Goal: Information Seeking & Learning: Learn about a topic

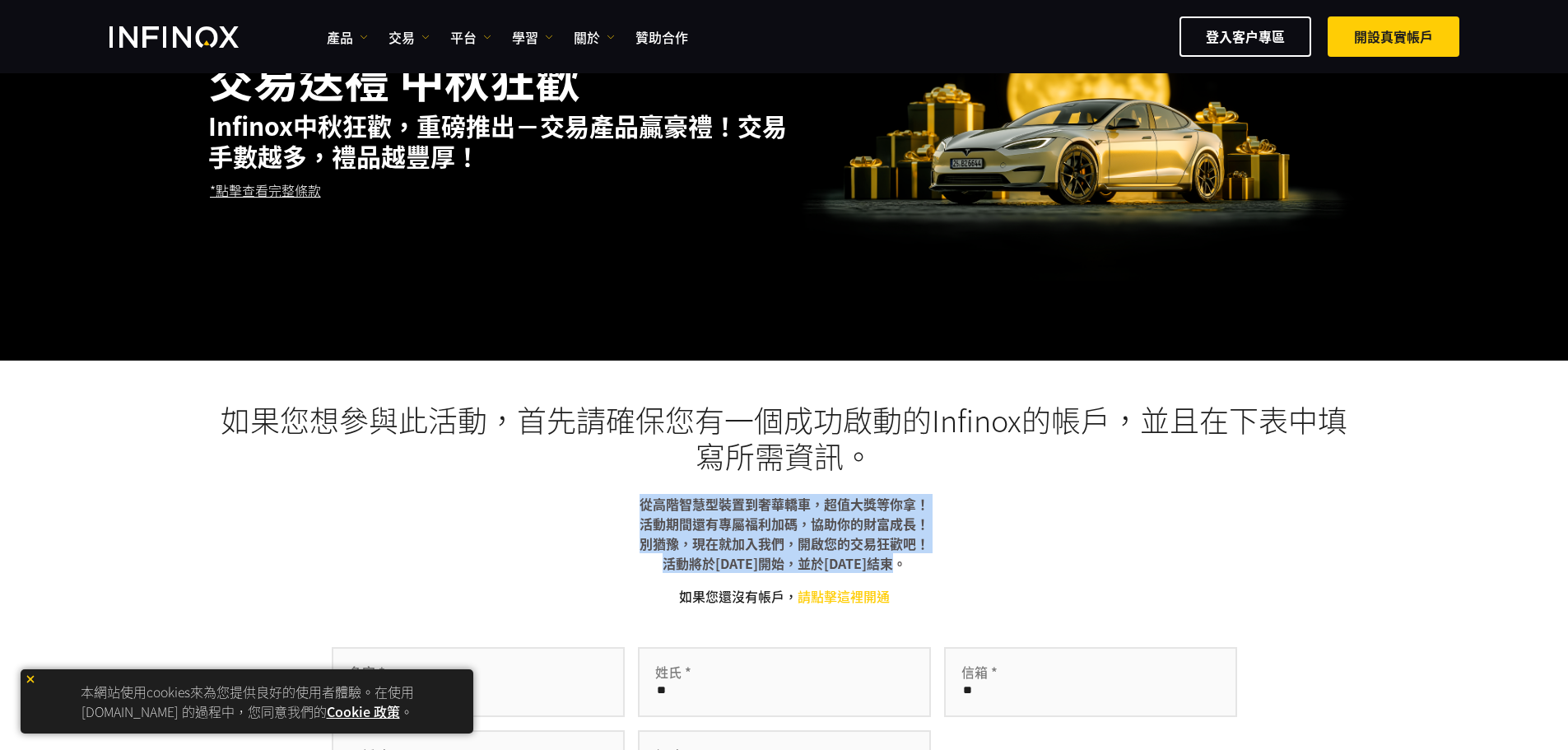
drag, startPoint x: 608, startPoint y: 495, endPoint x: 919, endPoint y: 570, distance: 319.9
click at [919, 570] on p "從高階智慧型裝置到奢華轎車，超值大獎等你拿！ 活動期間還有專屬福利加碼，協助你的財富成長！ 別猶豫，現在就加入我們，開啟您的交易狂歡吧！ 活動將於[DATE]…" at bounding box center [784, 533] width 1152 height 79
click at [1007, 536] on p "從高階智慧型裝置到奢華轎車，超值大獎等你拿！ 活動期間還有專屬福利加碼，協助你的財富成長！ 別猶豫，現在就加入我們，開啟您的交易狂歡吧！ 活動將於[DATE]…" at bounding box center [784, 533] width 1152 height 79
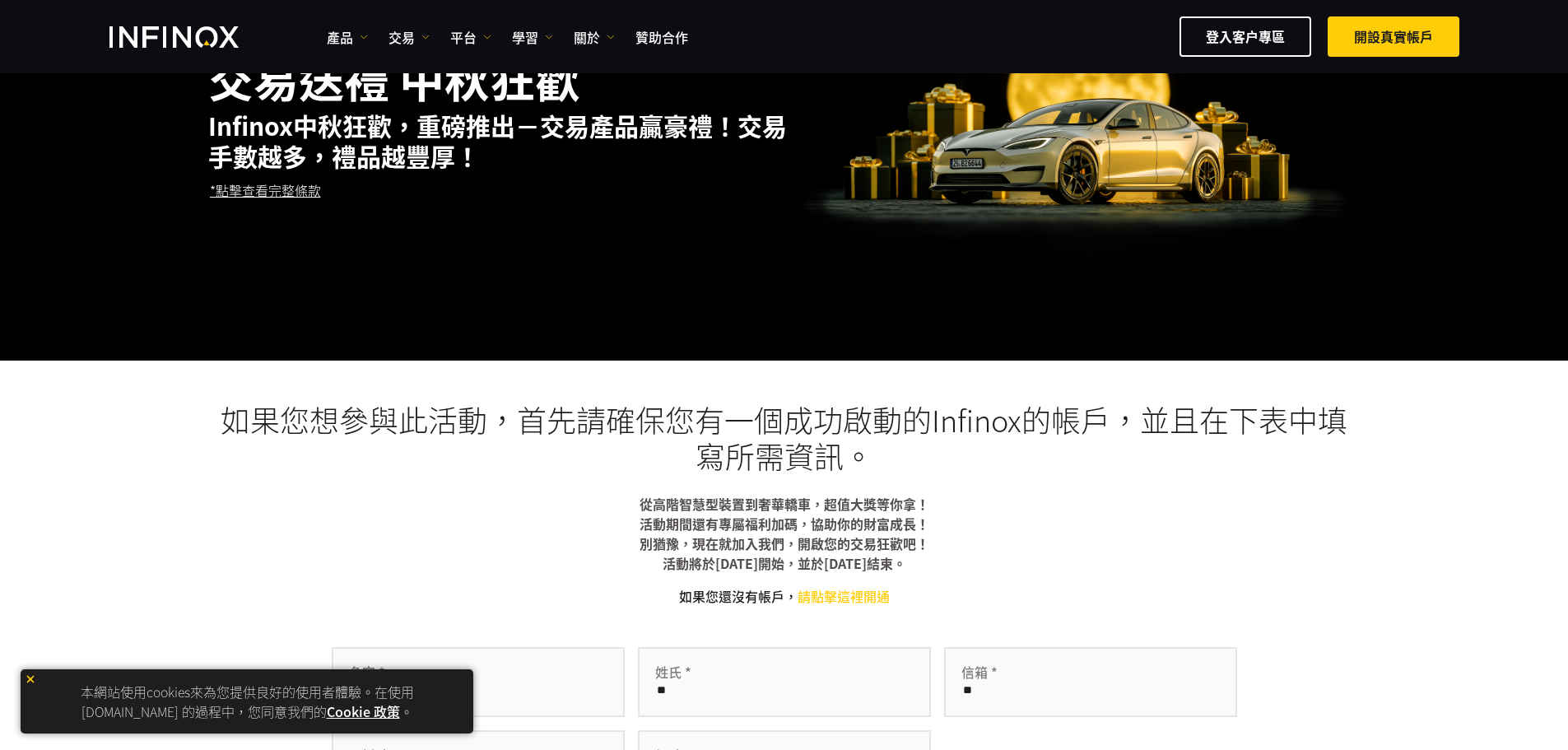
click at [769, 562] on b "從高階智慧型裝置到奢華轎車，超值大獎等你拿！ 活動期間還有專屬福利加碼，協助你的財富成長！ 別猶豫，現在就加入我們，開啟您的交易狂歡吧！ 活動將於[DATE]…" at bounding box center [785, 533] width 290 height 79
drag, startPoint x: 640, startPoint y: 548, endPoint x: 945, endPoint y: 533, distance: 305.4
click at [945, 533] on p "從高階智慧型裝置到奢華轎車，超值大獎等你拿！ 活動期間還有專屬福利加碼，協助你的財富成長！ 別猶豫，現在就加入我們，開啟您的交易狂歡吧！ 活動將於[DATE]…" at bounding box center [784, 533] width 1152 height 79
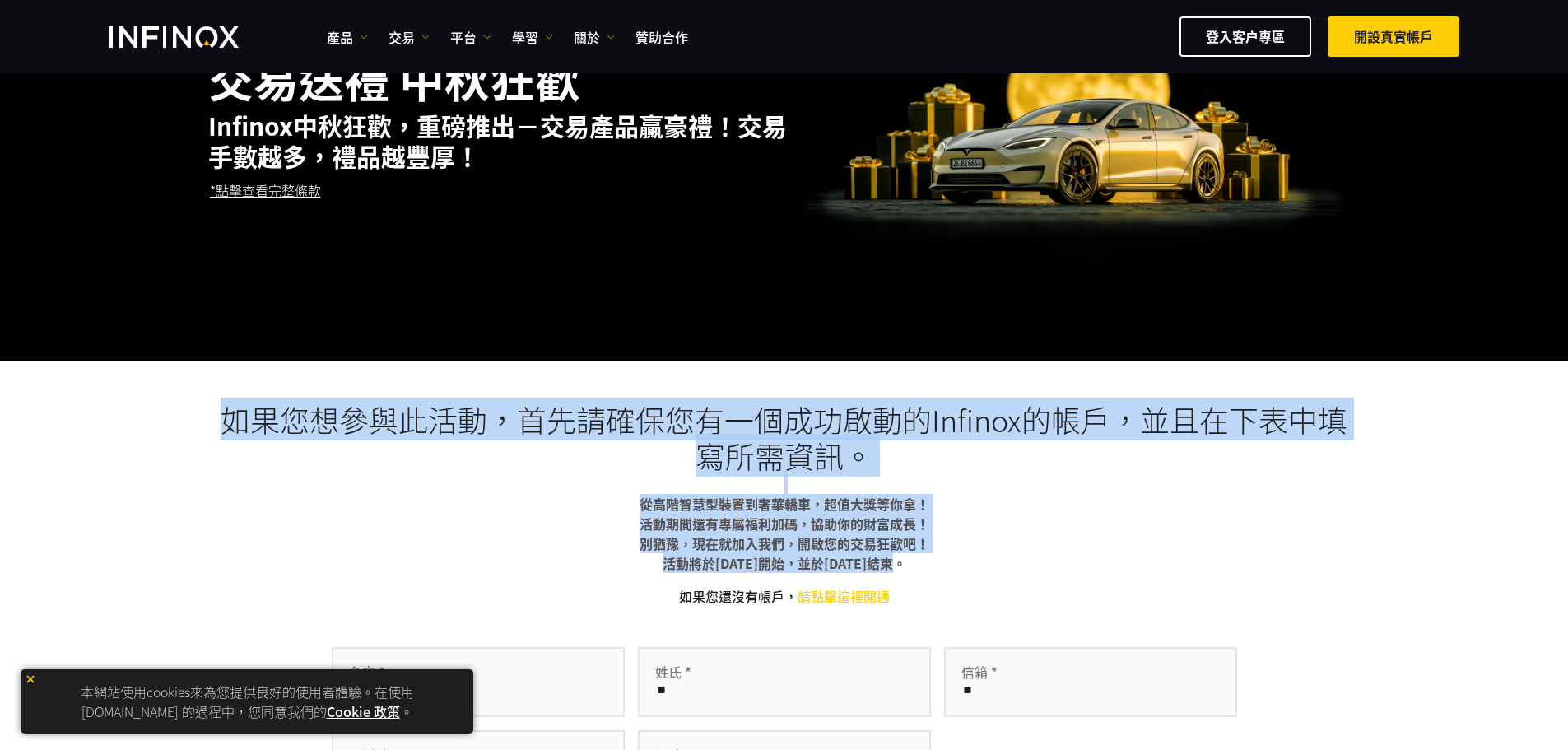
drag, startPoint x: 611, startPoint y: 489, endPoint x: 1004, endPoint y: 566, distance: 400.5
click at [1004, 566] on div "如果您想參與此活動，首先請確保您有一個成功啟動的Infinox的帳戶，並且在下表中填寫所需資訊。 從高階智慧型裝置到奢華轎車，超值大獎等你拿！ 活動期間還有專…" at bounding box center [784, 667] width 1152 height 531
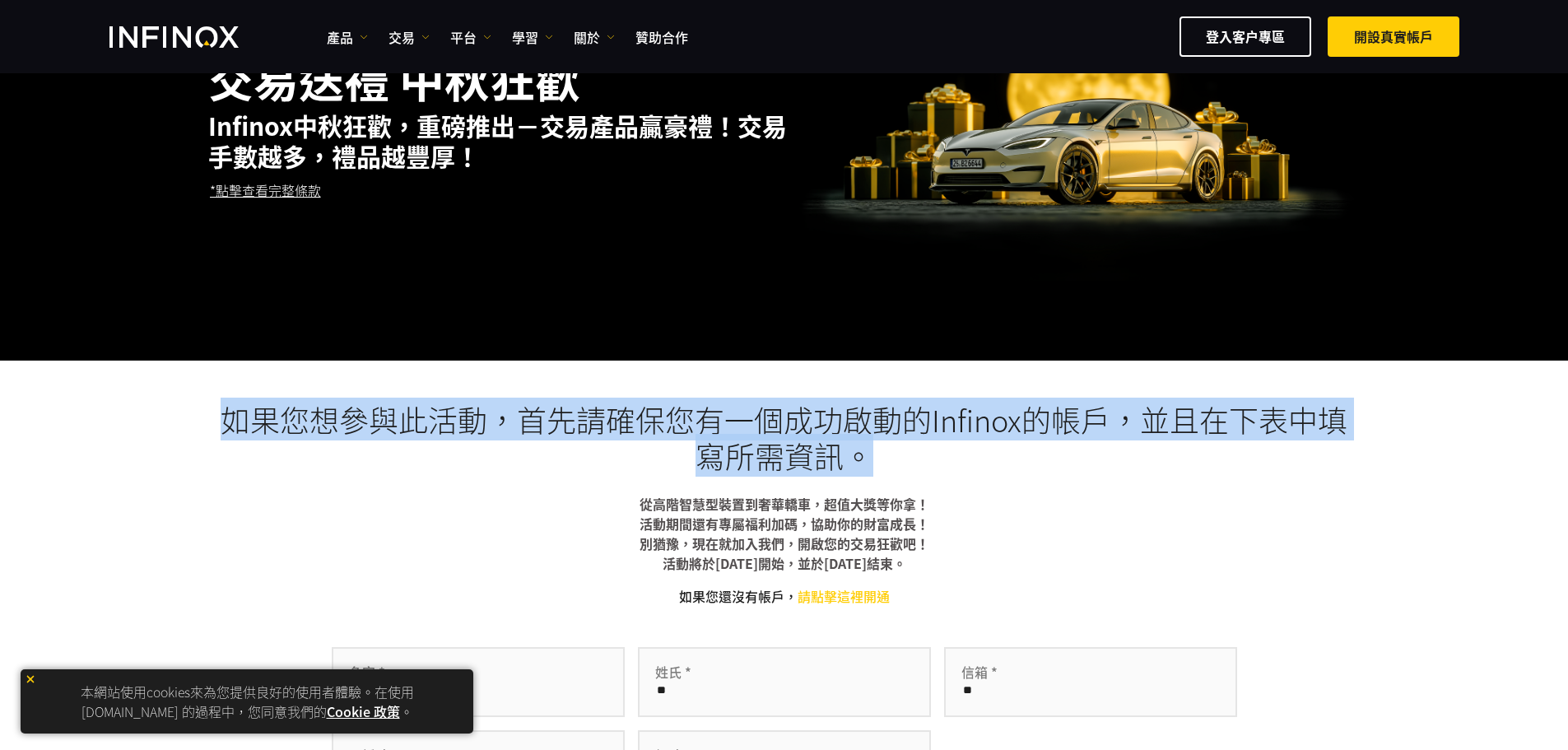
drag, startPoint x: 189, startPoint y: 409, endPoint x: 967, endPoint y: 461, distance: 779.7
click at [967, 461] on div "如果您想參與此活動，首先請確保您有一個成功啟動的Infinox的帳戶，並且在下表中填寫所需資訊。 從高階智慧型裝置到奢華轎車，超值大獎等你拿！ 活動期間還有專…" at bounding box center [784, 667] width 1568 height 613
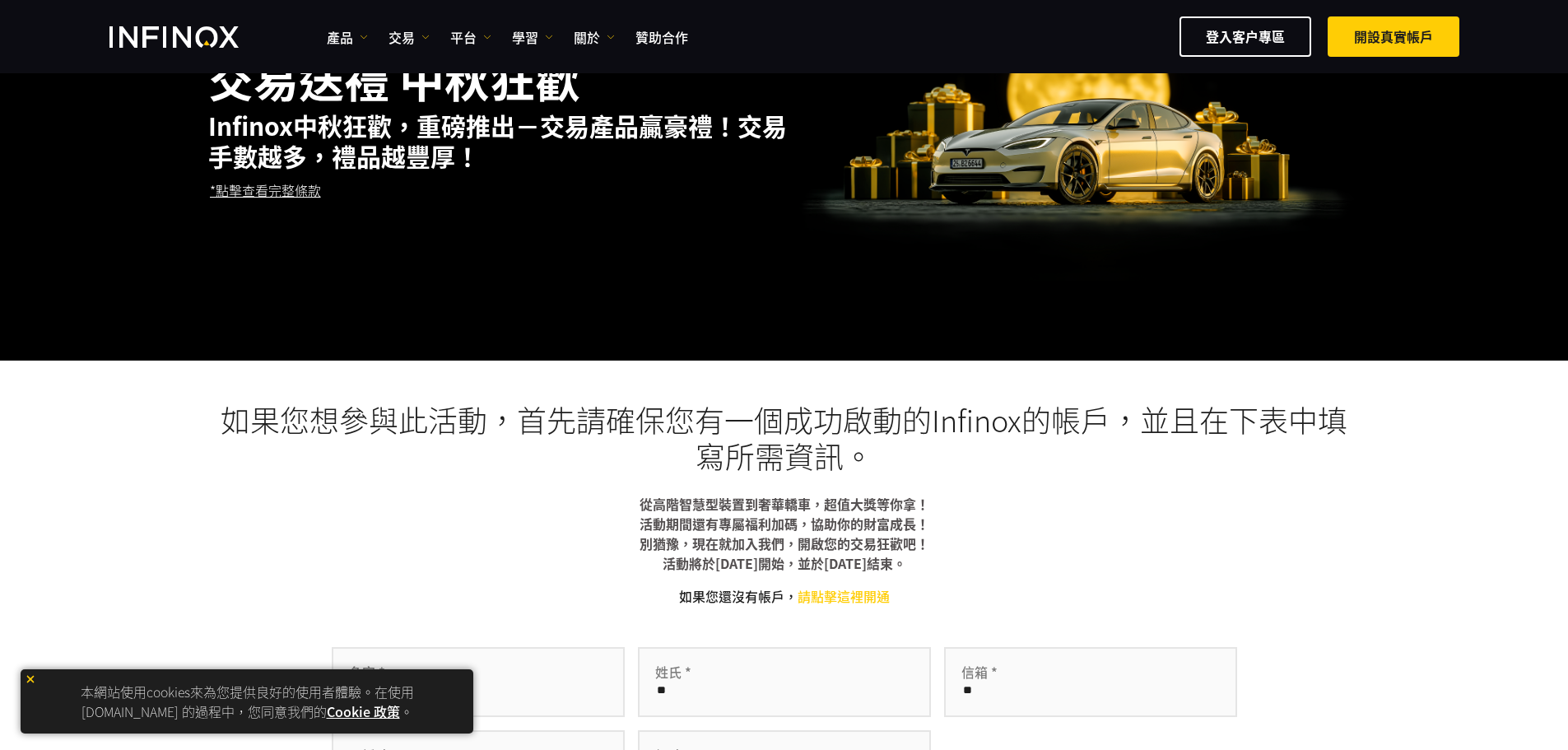
click at [972, 602] on div "如果您想參與此活動，首先請確保您有一個成功啟動的Infinox的帳戶，並且在下表中填寫所需資訊。 從高階智慧型裝置到奢華轎車，超值大獎等你拿！ 活動期間還有專…" at bounding box center [784, 667] width 1152 height 531
drag, startPoint x: 205, startPoint y: 119, endPoint x: 501, endPoint y: 171, distance: 300.5
click at [501, 171] on div "交易送禮 中秋狂歡 Infinox中秋狂歡，重磅推出－交易產品贏豪禮！交易手數越多，禮品越豐厚！ *點擊查看完整條款" at bounding box center [785, 135] width 1186 height 370
click at [501, 171] on div "交易送禮 中秋狂歡 Infinox中秋狂歡，重磅推出－交易產品贏豪禮！交易手數越多，禮品越豐厚！ *點擊查看完整條款" at bounding box center [501, 135] width 586 height 227
click at [475, 170] on h2 "Infinox中秋狂歡，重磅推出－交易產品贏豪禮！交易手數越多，禮品越豐厚！" at bounding box center [501, 141] width 586 height 60
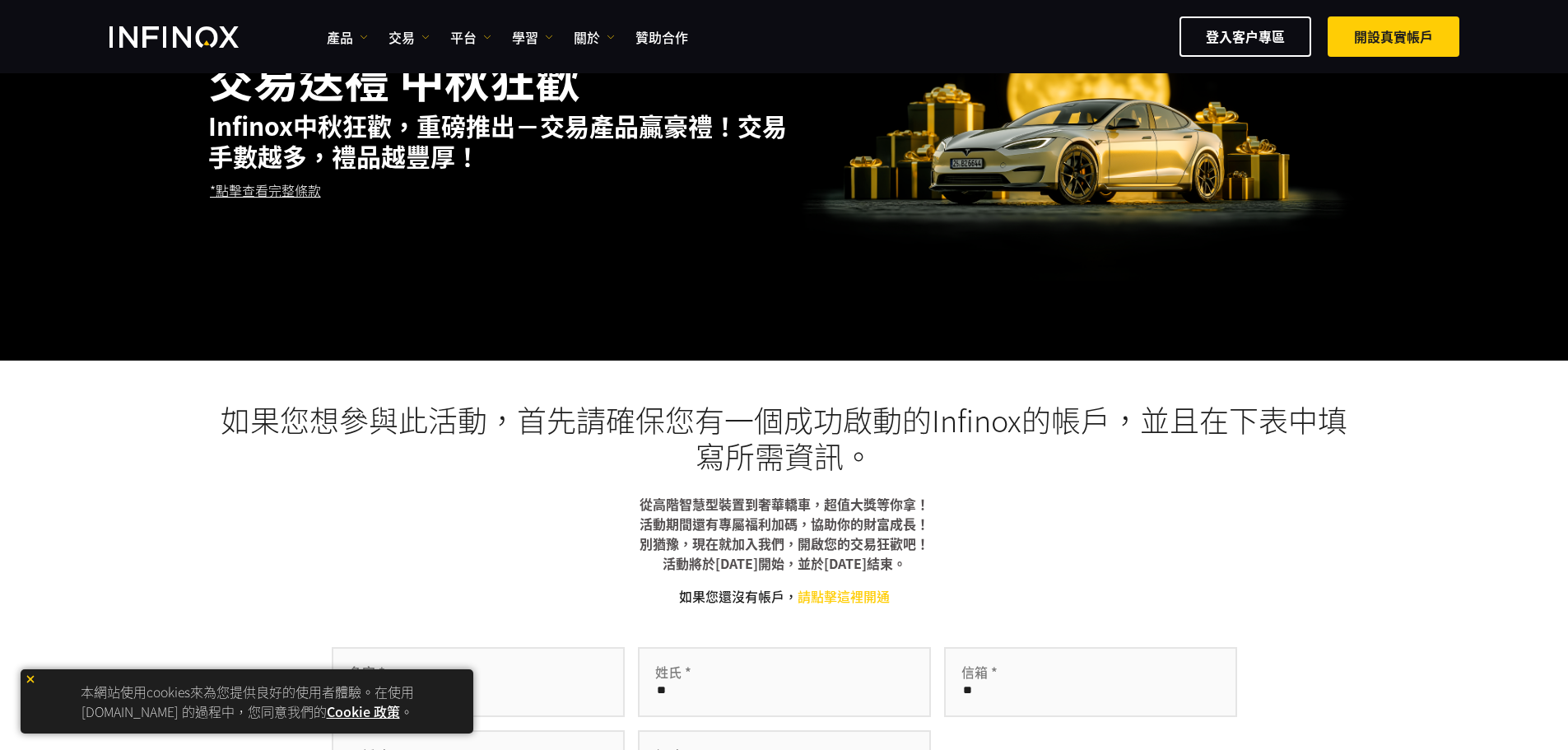
drag, startPoint x: 673, startPoint y: 592, endPoint x: 972, endPoint y: 604, distance: 299.2
click at [972, 604] on div "如果您想參與此活動，首先請確保您有一個成功啟動的Infinox的帳戶，並且在下表中填寫所需資訊。 從高階智慧型裝置到奢華轎車，超值大獎等你拿！ 活動期間還有專…" at bounding box center [784, 667] width 1152 height 531
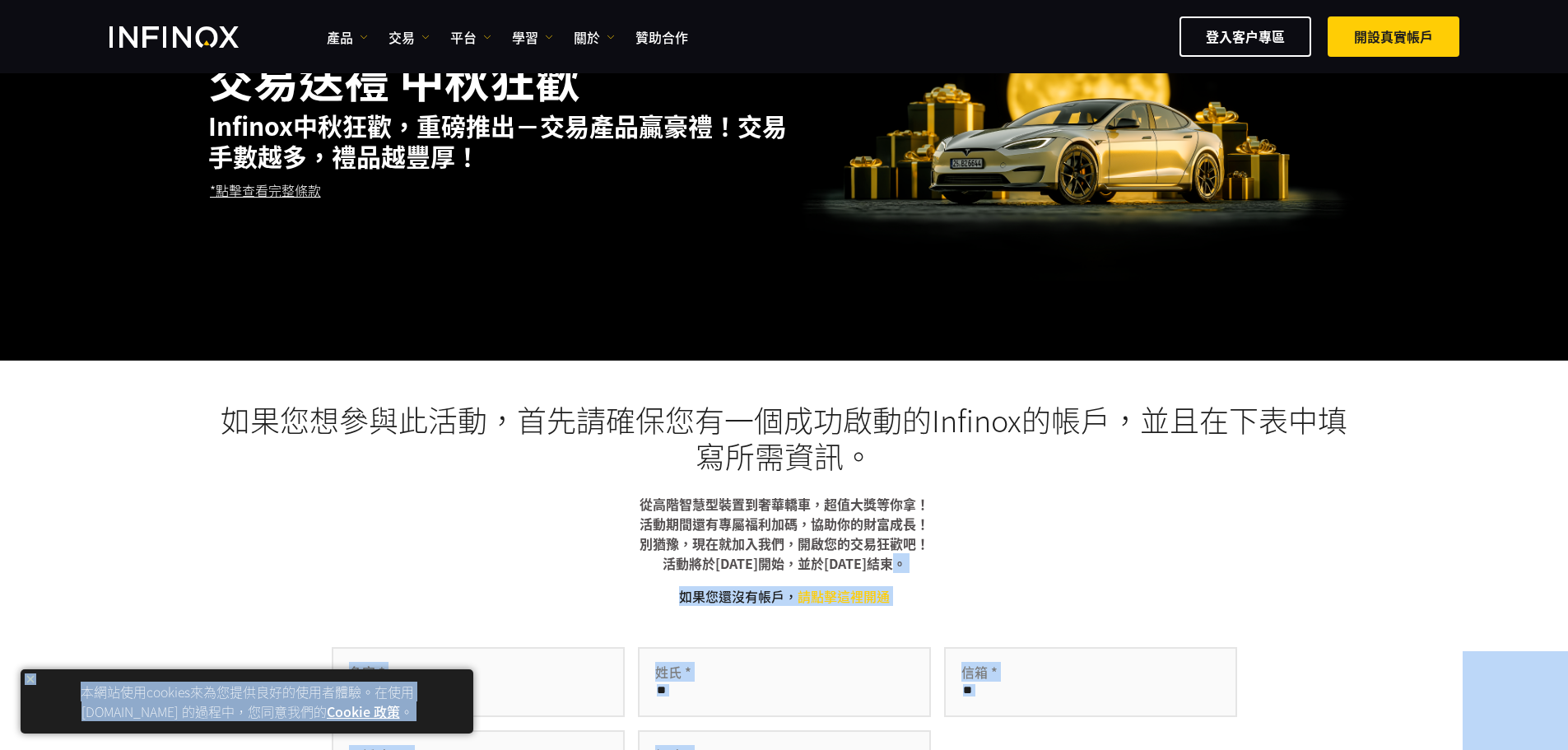
drag, startPoint x: 927, startPoint y: 565, endPoint x: 608, endPoint y: 495, distance: 326.6
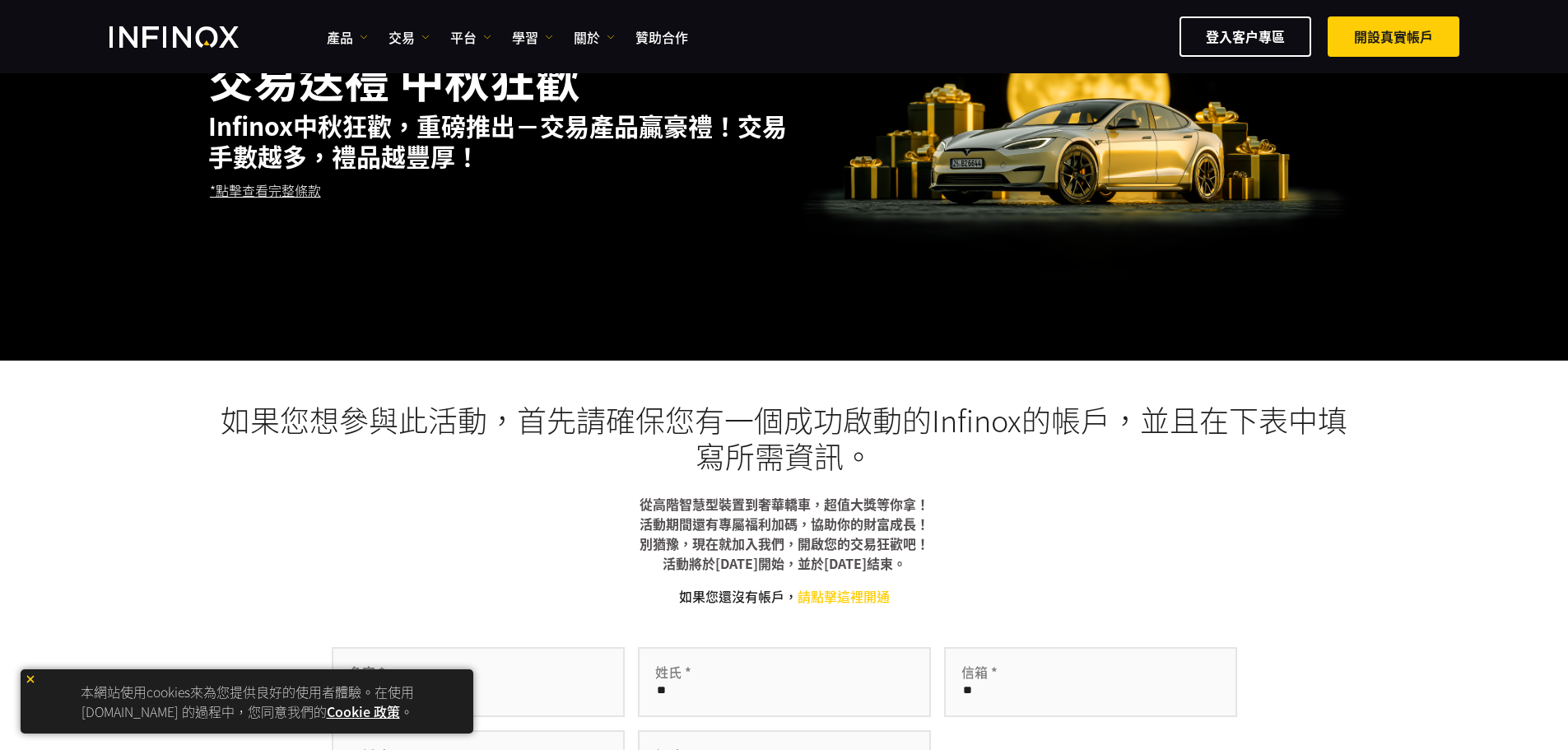
click at [489, 157] on h2 "Infinox中秋狂歡，重磅推出－交易產品贏豪禮！交易手數越多，禮品越豐厚！" at bounding box center [501, 141] width 586 height 60
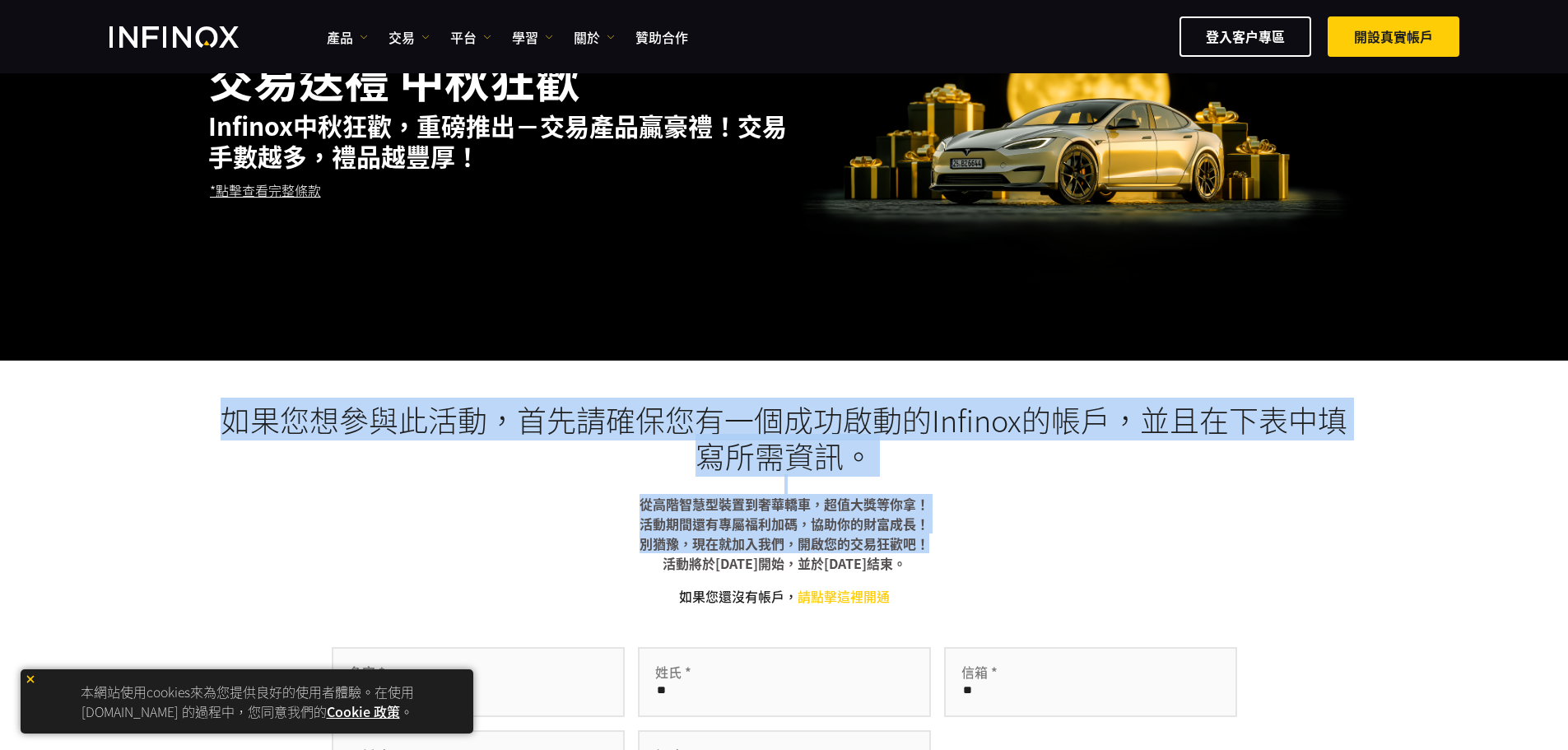
drag, startPoint x: 630, startPoint y: 490, endPoint x: 962, endPoint y: 553, distance: 337.9
click at [962, 553] on div "如果您想參與此活動，首先請確保您有一個成功啟動的Infinox的帳戶，並且在下表中填寫所需資訊。 從高階智慧型裝置到奢華轎車，超值大獎等你拿！ 活動期間還有專…" at bounding box center [784, 667] width 1152 height 531
click at [962, 553] on p "從高階智慧型裝置到奢華轎車，超值大獎等你拿！ 活動期間還有專屬福利加碼，協助你的財富成長！ 別猶豫，現在就加入我們，開啟您的交易狂歡吧！ 活動將於[DATE]…" at bounding box center [784, 533] width 1152 height 79
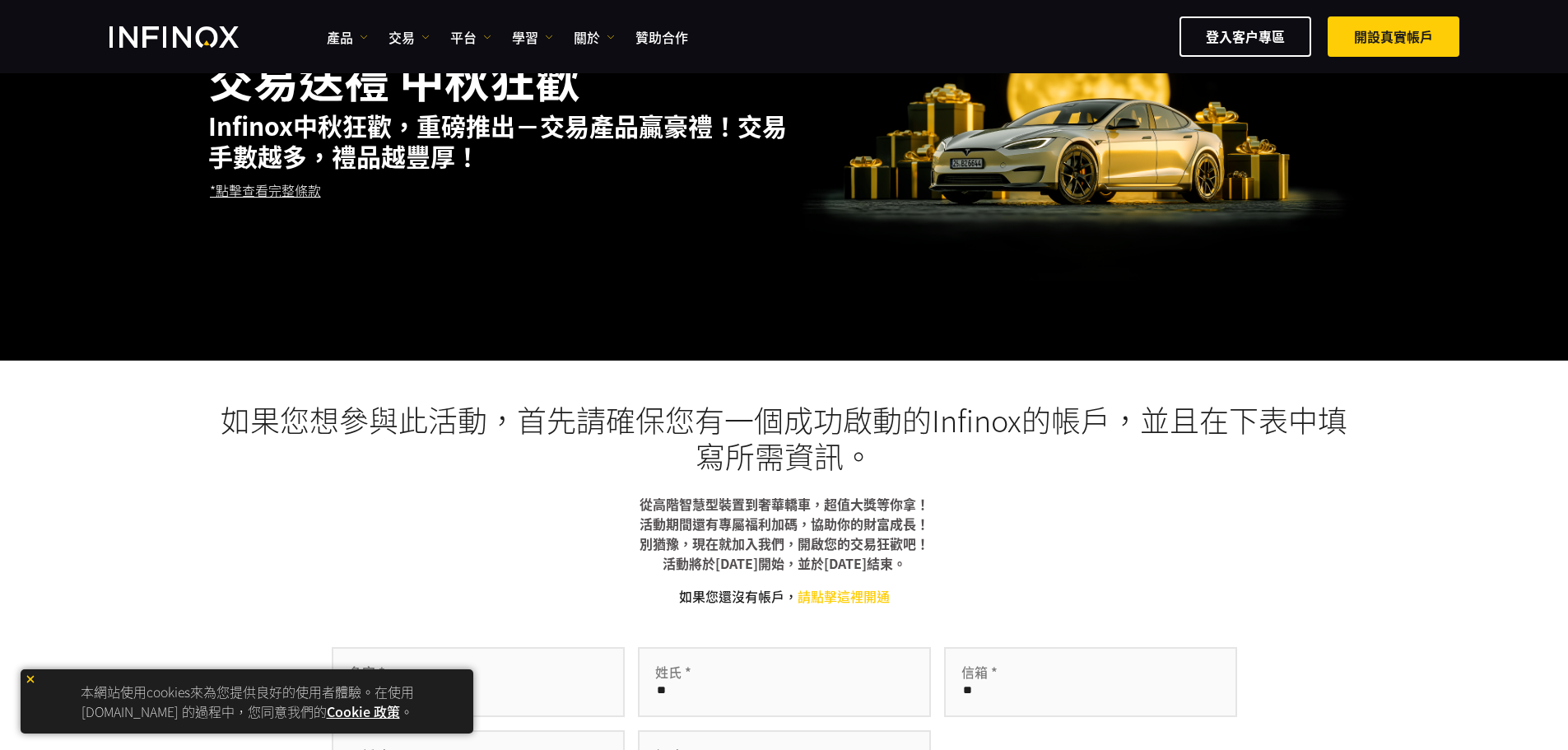
drag, startPoint x: 639, startPoint y: 509, endPoint x: 953, endPoint y: 529, distance: 314.6
click at [953, 529] on p "從高階智慧型裝置到奢華轎車，超值大獎等你拿！ 活動期間還有專屬福利加碼，協助你的財富成長！ 別猶豫，現在就加入我們，開啟您的交易狂歡吧！ 活動將於[DATE]…" at bounding box center [784, 533] width 1152 height 79
click at [262, 482] on div "如果您想參與此活動，首先請確保您有一個成功啟動的Infinox的帳戶，並且在下表中填寫所需資訊。 從高階智慧型裝置到奢華轎車，超值大獎等你拿！ 活動期間還有專…" at bounding box center [784, 667] width 1152 height 531
drag, startPoint x: 219, startPoint y: 406, endPoint x: 879, endPoint y: 476, distance: 663.7
click at [879, 476] on div "如果您想參與此活動，首先請確保您有一個成功啟動的Infinox的帳戶，並且在下表中填寫所需資訊。 從高階智慧型裝置到奢華轎車，超值大獎等你拿！ 活動期間還有專…" at bounding box center [784, 667] width 1152 height 531
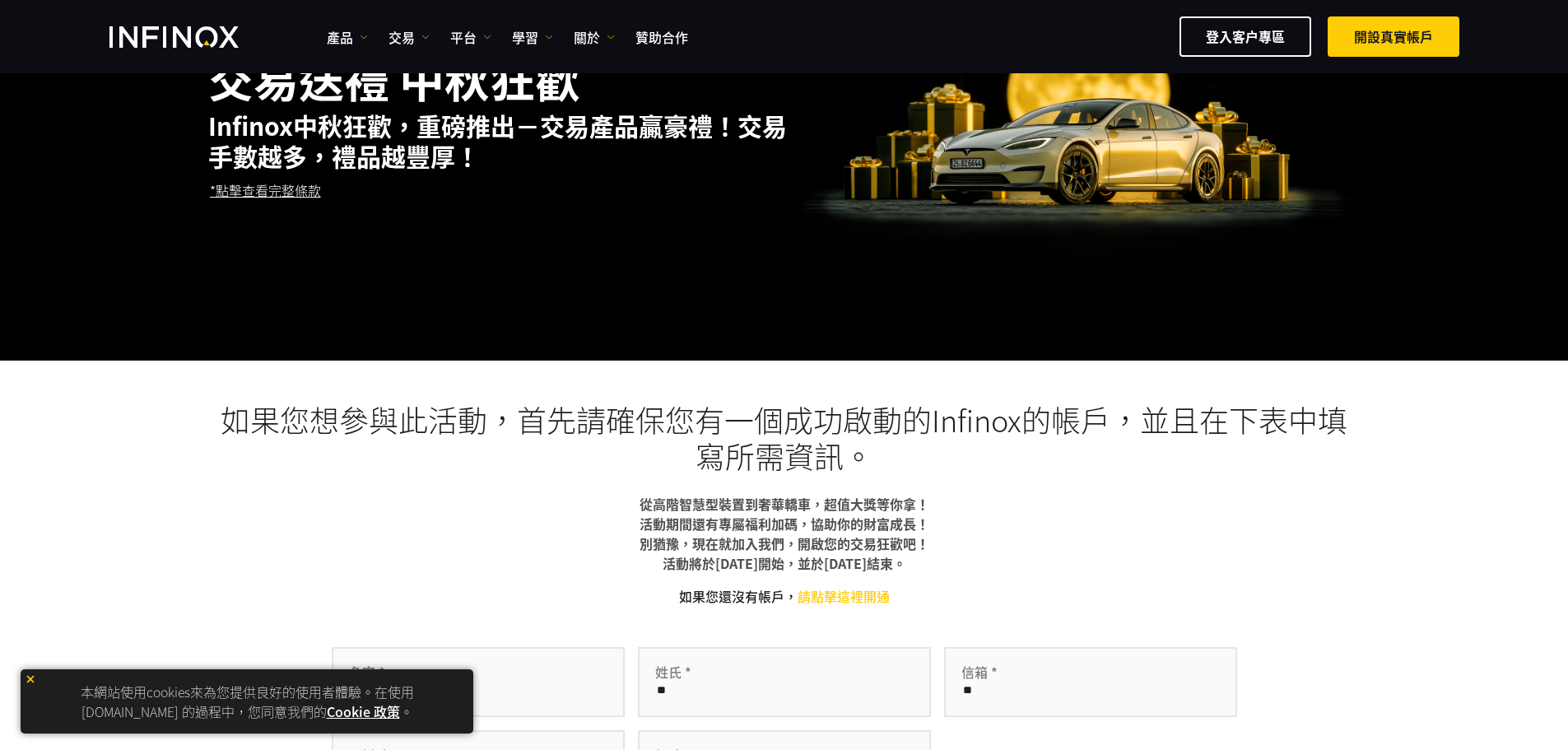
click at [888, 473] on h3 "如果您想參與此活動，首先請確保您有一個成功啟動的Infinox的帳戶，並且在下表中填寫所需資訊。" at bounding box center [784, 438] width 1152 height 73
